Goal: Information Seeking & Learning: Find specific fact

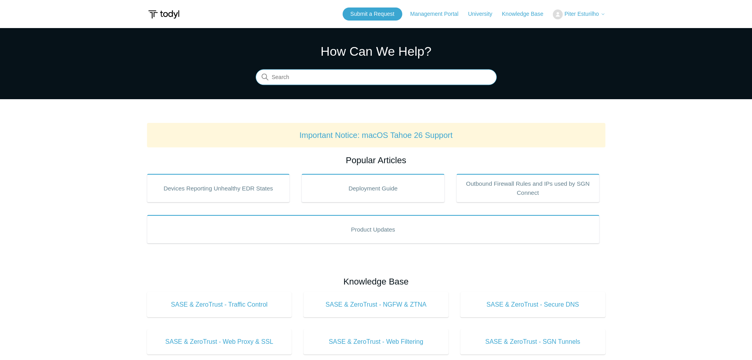
click at [299, 81] on input "Search" at bounding box center [376, 78] width 241 height 16
type input "100.96"
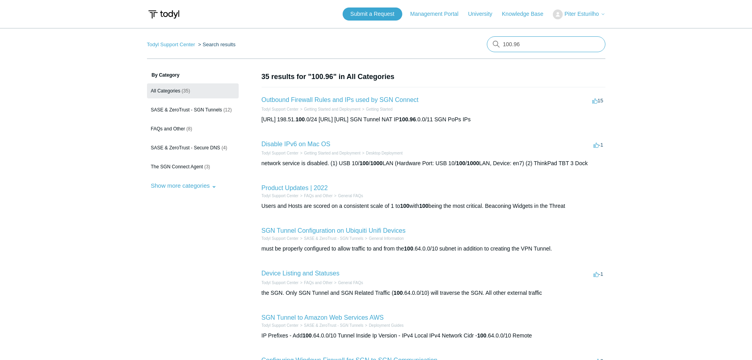
click at [531, 47] on input "100.96" at bounding box center [546, 44] width 119 height 16
type input "100.96.0.0"
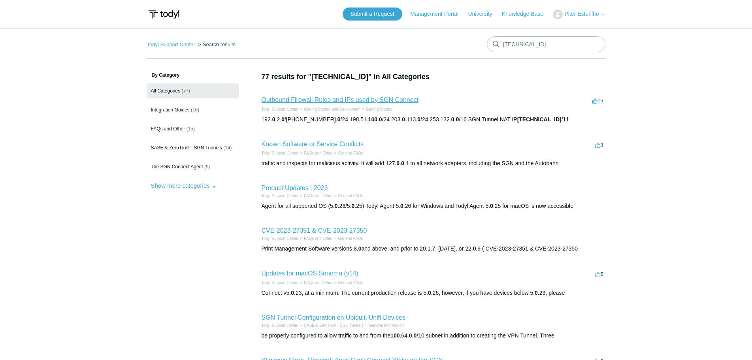
click at [378, 100] on link "Outbound Firewall Rules and IPs used by SGN Connect" at bounding box center [340, 99] width 157 height 7
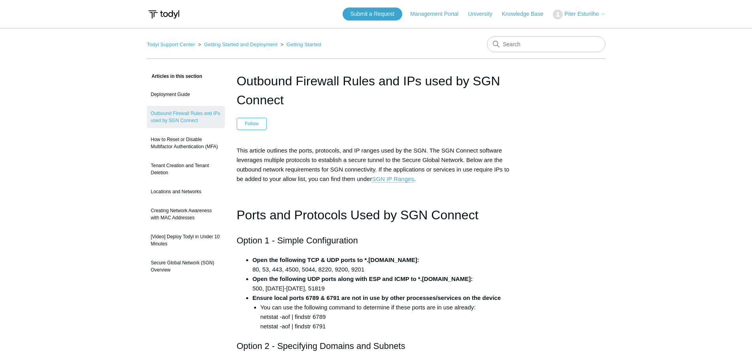
scroll to position [615, 0]
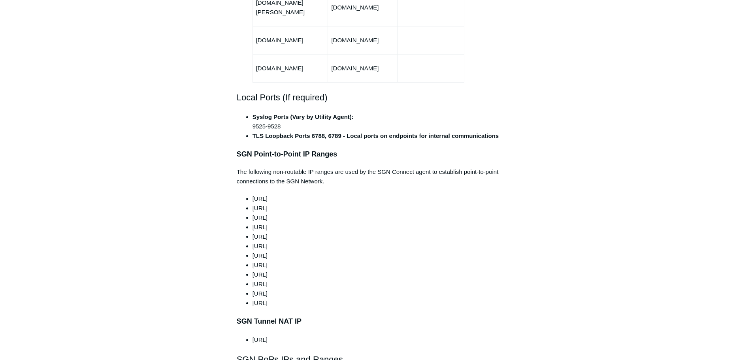
click at [417, 232] on li "[URL]" at bounding box center [383, 236] width 263 height 9
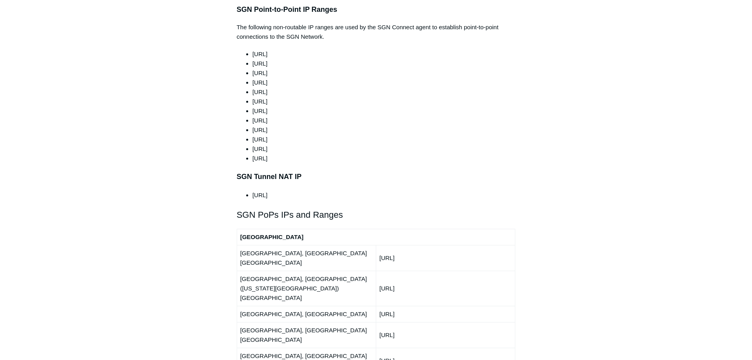
scroll to position [773, 0]
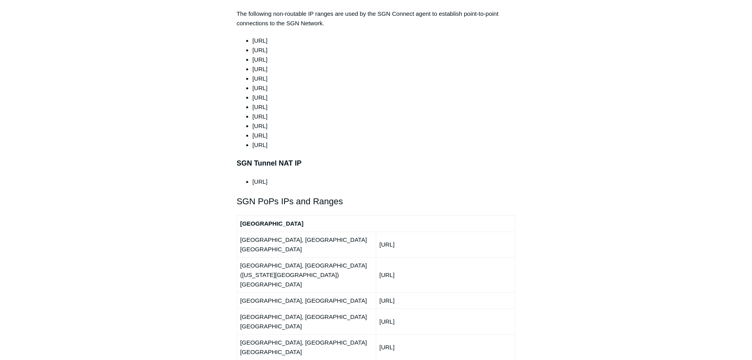
drag, startPoint x: 322, startPoint y: 136, endPoint x: 324, endPoint y: 140, distance: 5.0
click at [322, 136] on div "This article outlines the ports, protocols, and IP ranges used by the SGN. The …" at bounding box center [376, 240] width 279 height 1734
click at [281, 177] on li "[URL]" at bounding box center [383, 181] width 263 height 9
click at [284, 177] on li "[URL]" at bounding box center [383, 181] width 263 height 9
click at [255, 177] on li "[URL]" at bounding box center [383, 181] width 263 height 9
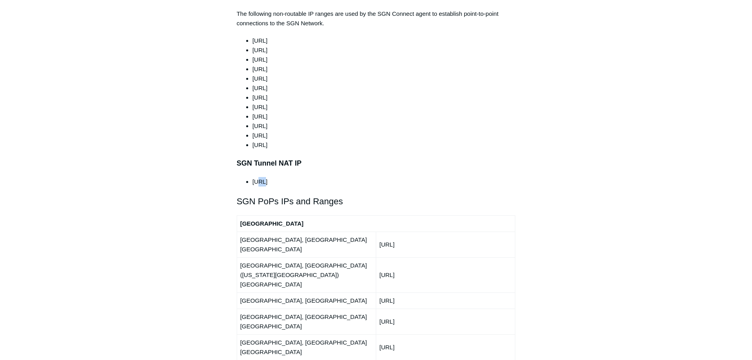
drag, startPoint x: 259, startPoint y: 163, endPoint x: 303, endPoint y: 162, distance: 44.7
click at [269, 177] on li "[URL]" at bounding box center [383, 181] width 263 height 9
click at [394, 177] on li "[URL]" at bounding box center [383, 181] width 263 height 9
drag, startPoint x: 403, startPoint y: 160, endPoint x: 485, endPoint y: 154, distance: 82.4
click at [405, 177] on li "[URL]" at bounding box center [383, 181] width 263 height 9
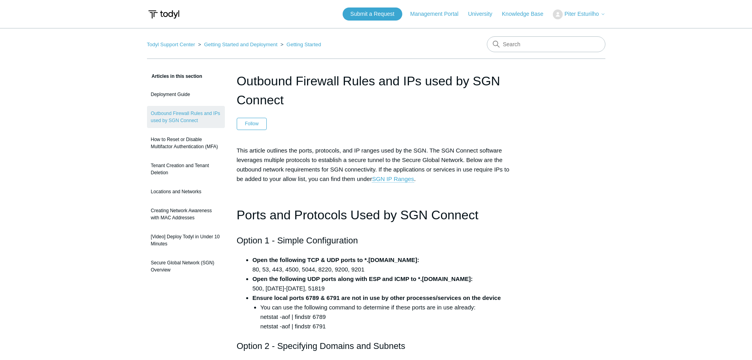
scroll to position [773, 0]
